Goal: Navigation & Orientation: Find specific page/section

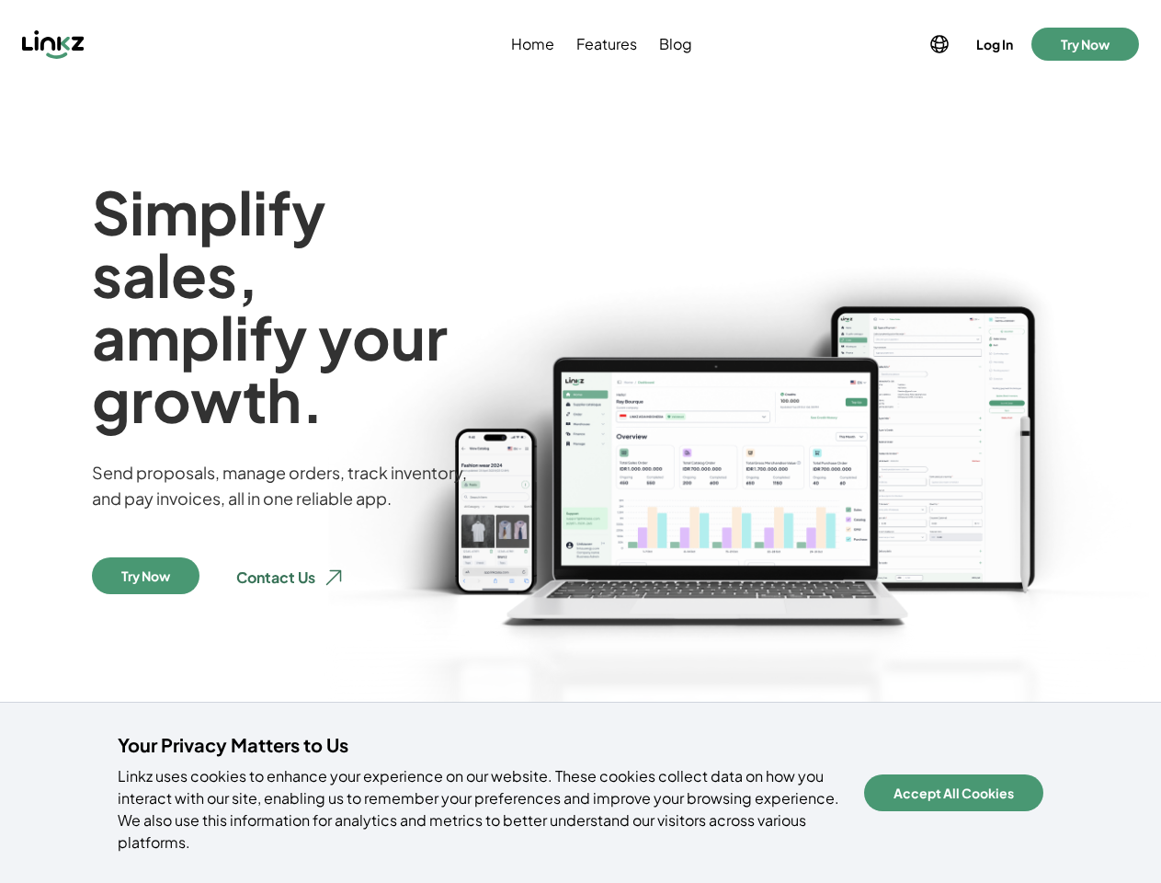
click at [580, 441] on img at bounding box center [739, 573] width 843 height 787
click at [152, 44] on div at bounding box center [151, 43] width 259 height 29
click at [938, 44] on icon at bounding box center [939, 44] width 22 height 22
click at [993, 44] on button "Log In" at bounding box center [995, 44] width 44 height 26
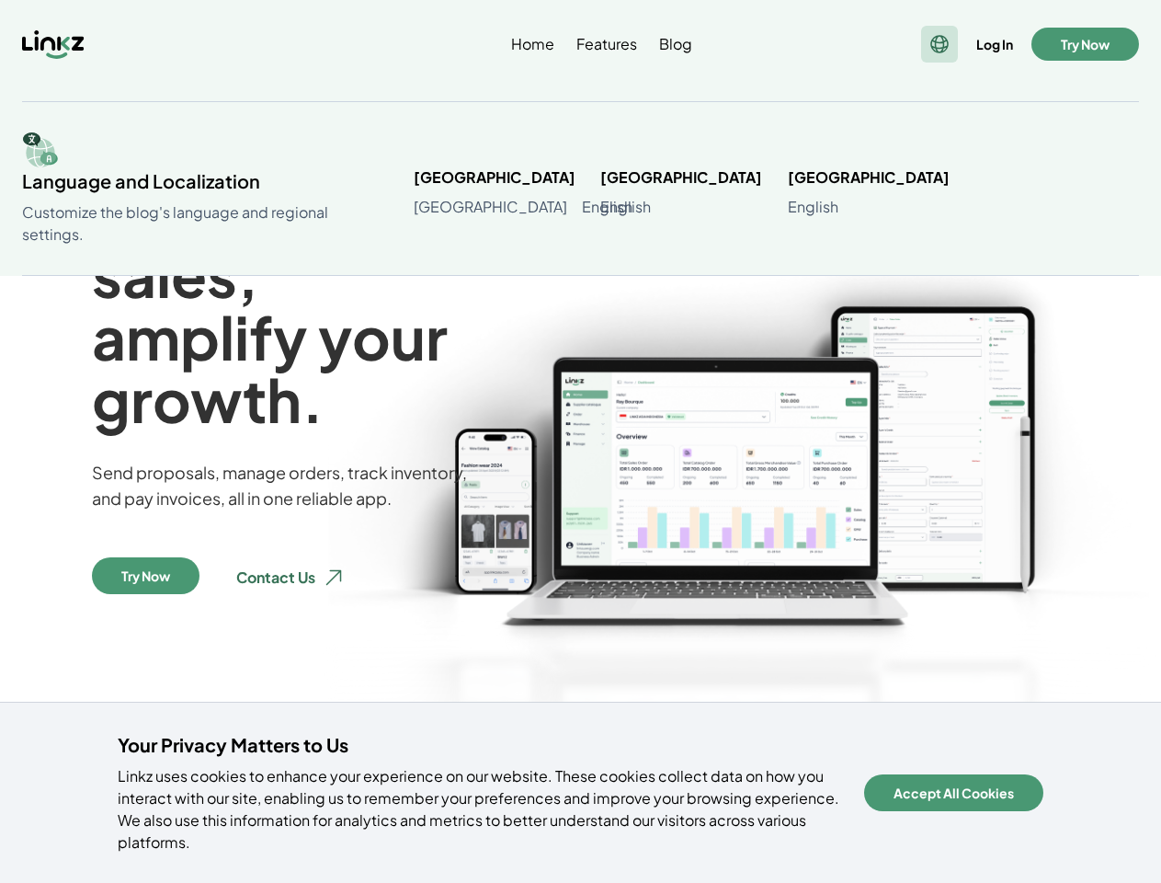
click at [1085, 44] on button "Try Now" at bounding box center [1085, 44] width 108 height 33
